Goal: Obtain resource: Obtain resource

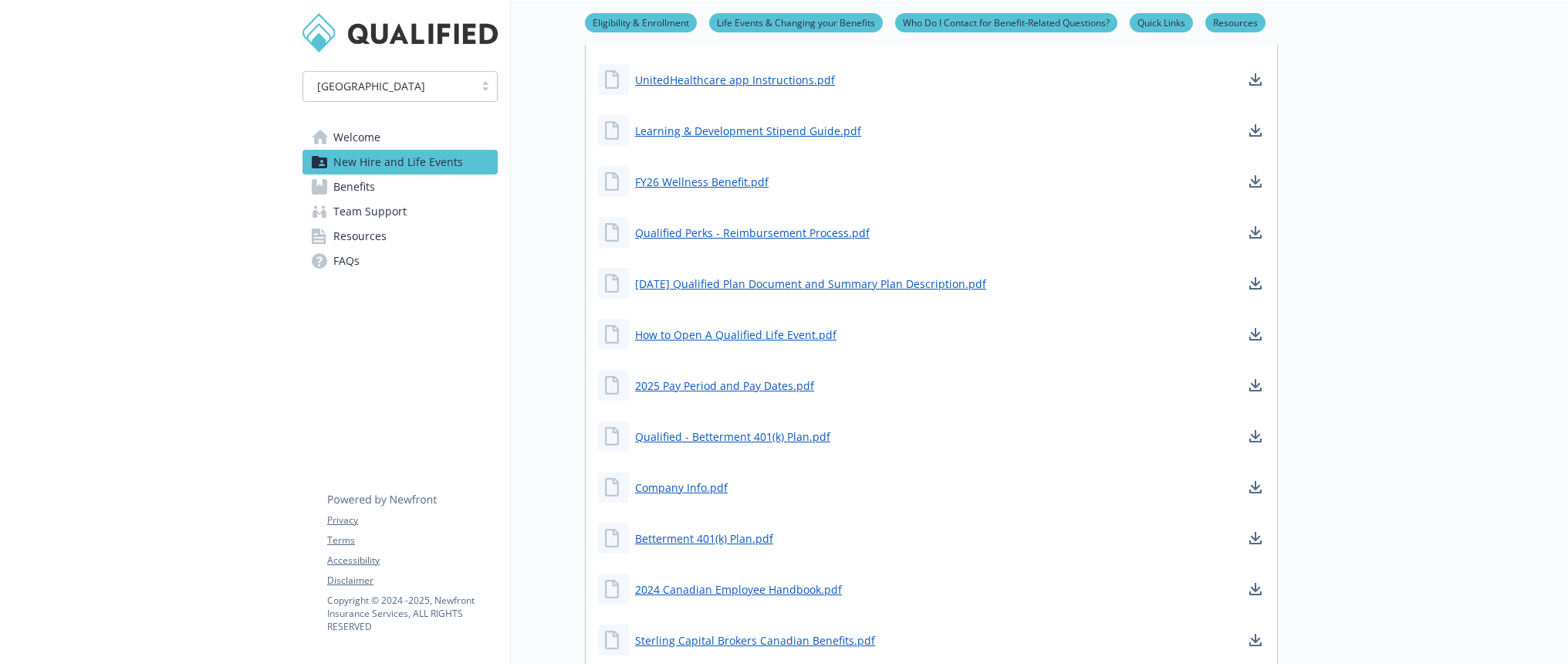
scroll to position [1030, 0]
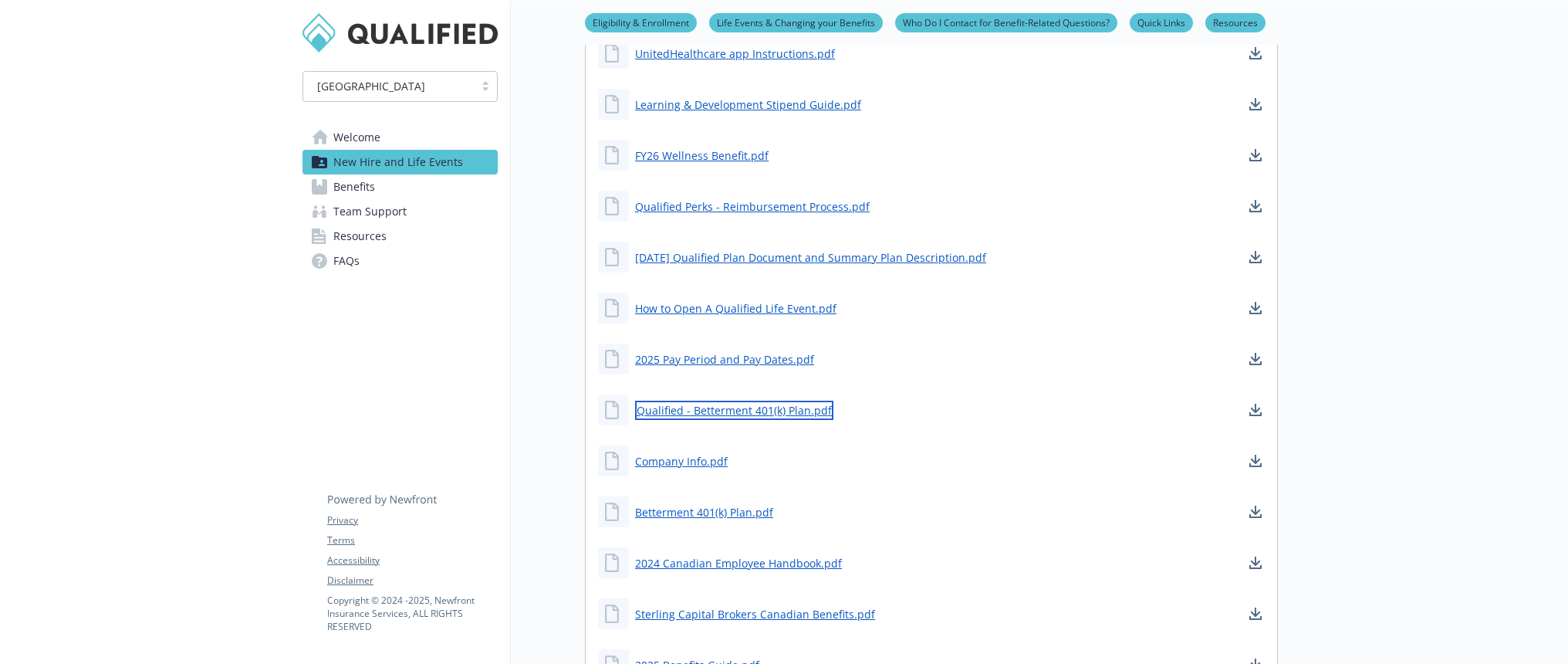
click at [712, 409] on link "Qualified - Betterment 401(k) Plan.pdf" at bounding box center [734, 410] width 198 height 19
